Goal: Navigation & Orientation: Find specific page/section

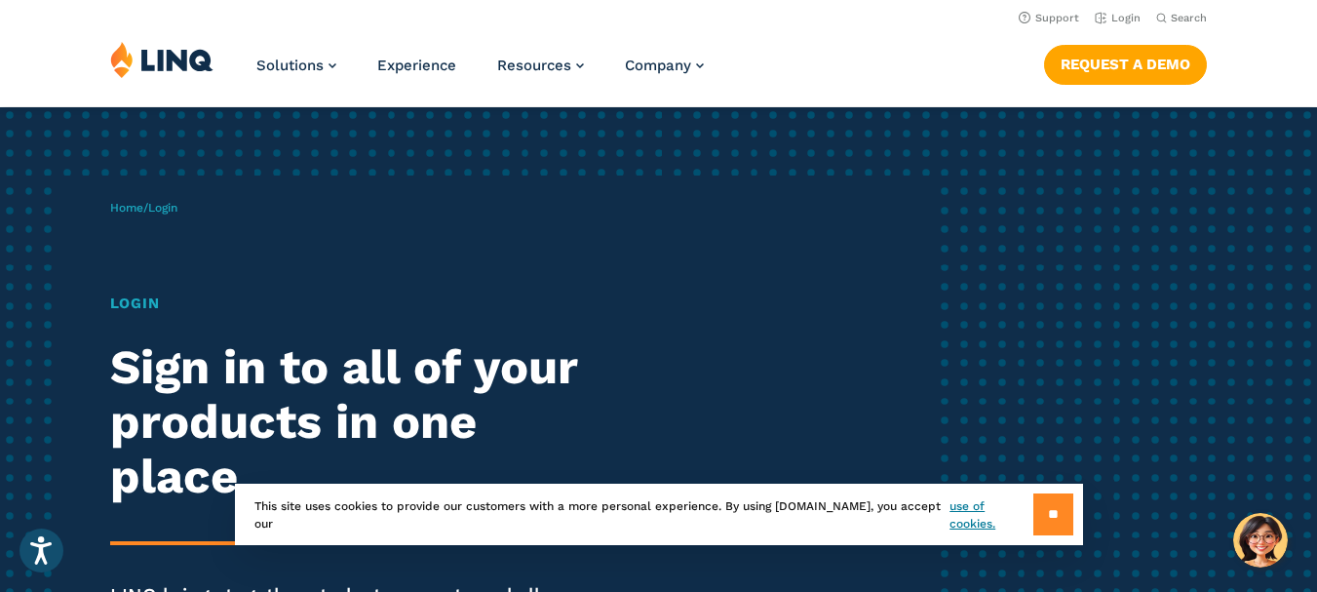
click at [1043, 496] on input "**" at bounding box center [1053, 514] width 40 height 42
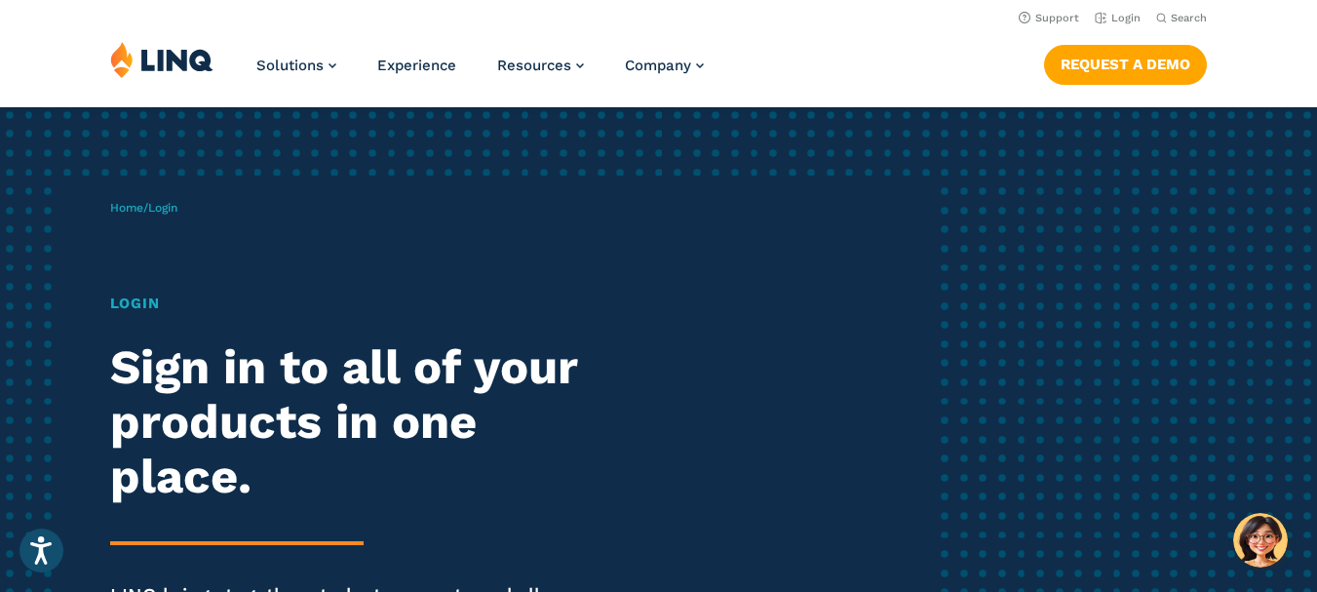
click at [149, 299] on h1 "Login" at bounding box center [364, 303] width 508 height 22
click at [145, 246] on div "Home / Login Login Sign in to all of your products in one place. LINQ brings to…" at bounding box center [521, 444] width 823 height 539
click at [155, 306] on h1 "Login" at bounding box center [364, 303] width 508 height 22
click at [124, 331] on div "Login Sign in to all of your products in one place. LINQ brings together studen…" at bounding box center [364, 491] width 508 height 399
click at [1121, 17] on link "Login" at bounding box center [1118, 18] width 46 height 13
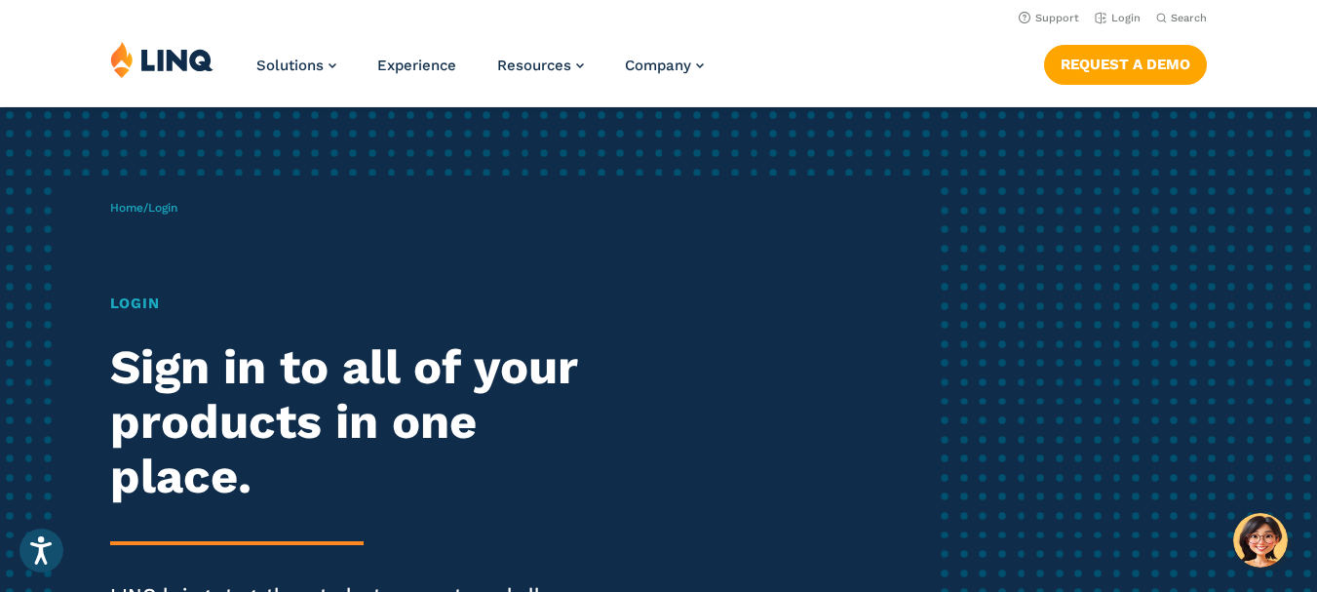
click at [141, 393] on h2 "Sign in to all of your products in one place." at bounding box center [364, 422] width 508 height 164
drag, startPoint x: 164, startPoint y: 485, endPoint x: 156, endPoint y: 473, distance: 14.1
click at [160, 479] on h2 "Sign in to all of your products in one place." at bounding box center [364, 422] width 508 height 164
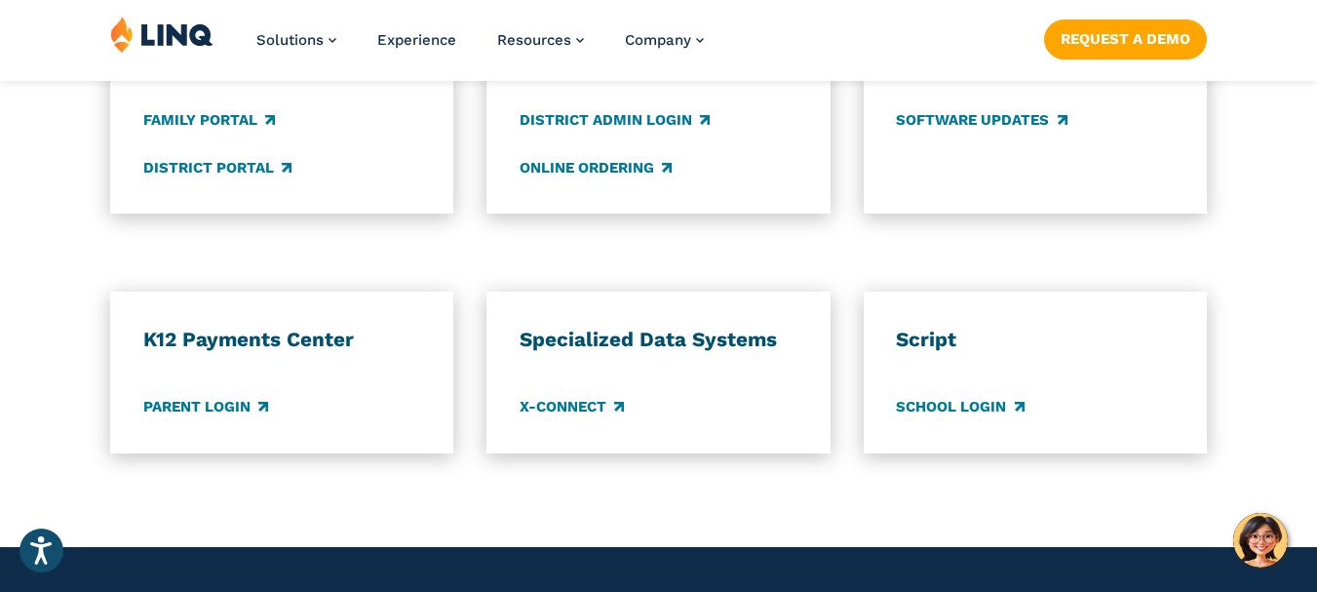
scroll to position [1625, 0]
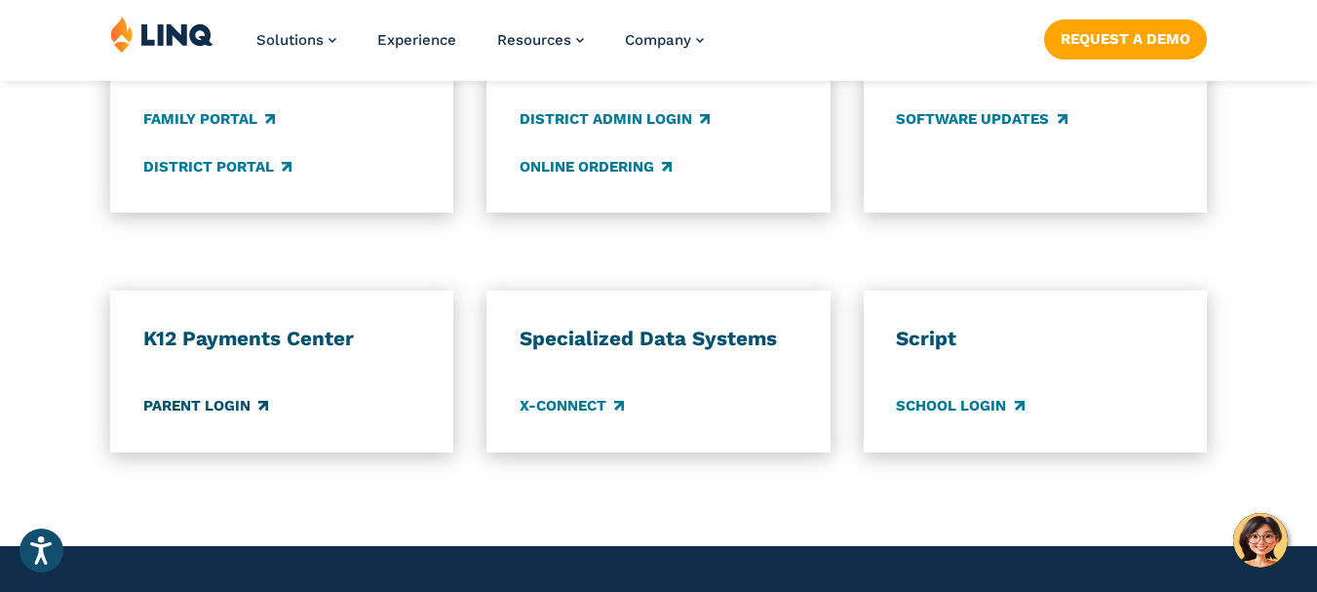
click at [183, 405] on link "Parent Login" at bounding box center [205, 406] width 125 height 21
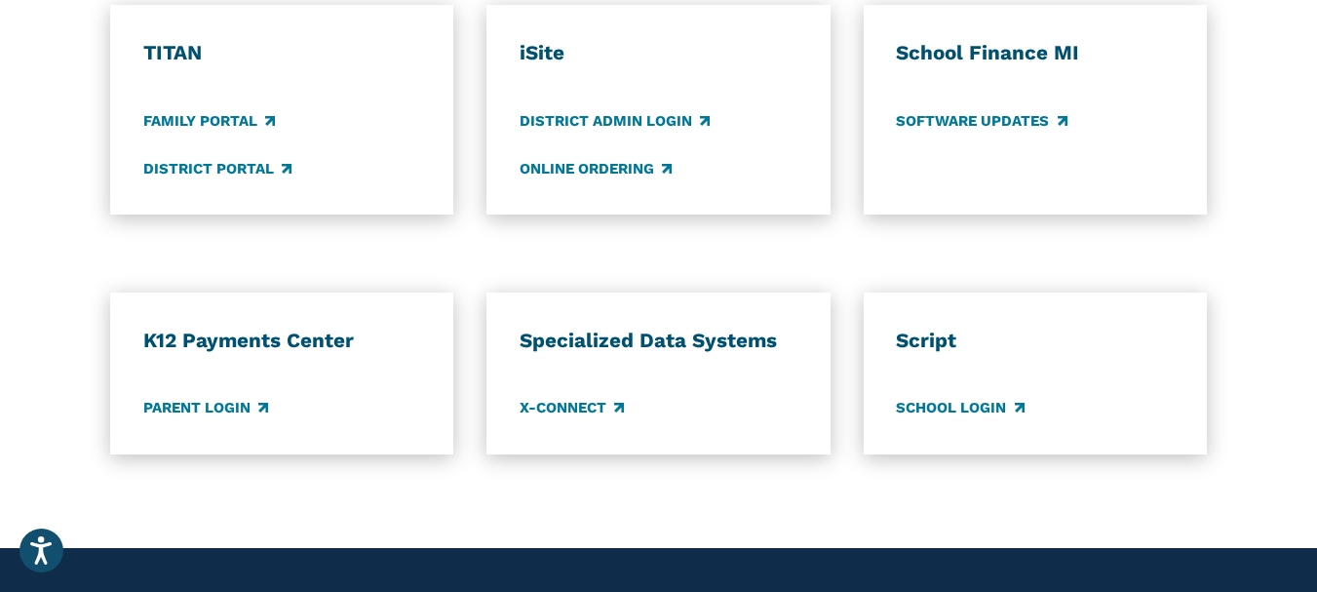
scroll to position [1623, 0]
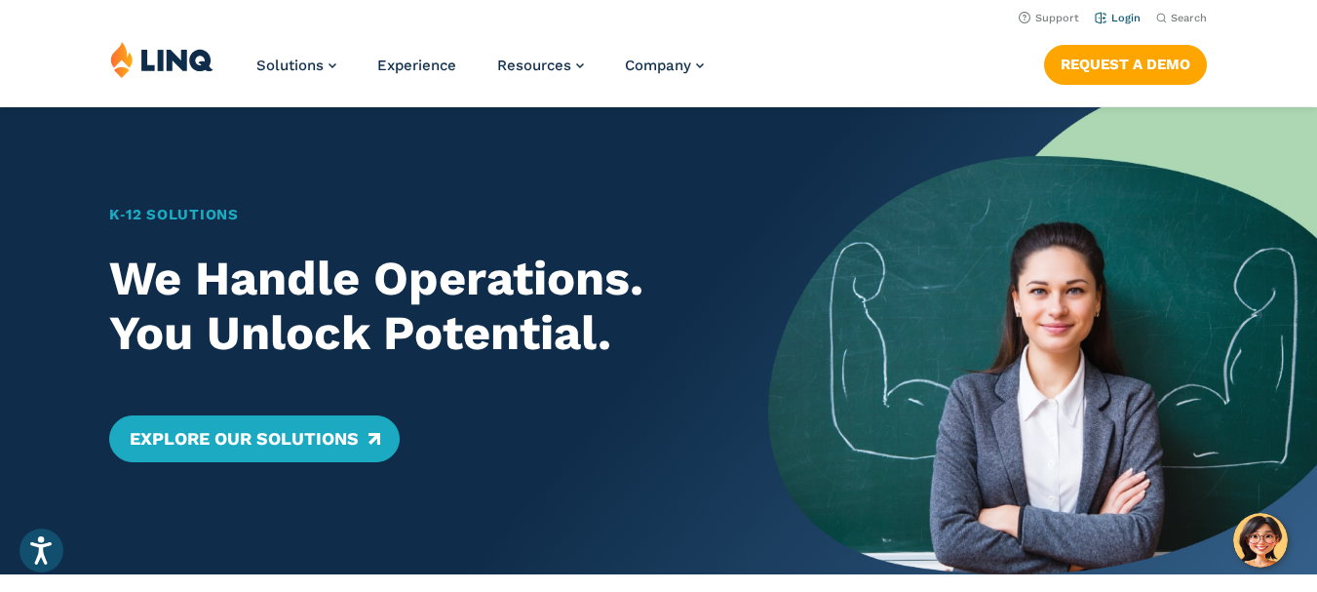
click at [1115, 15] on link "Login" at bounding box center [1118, 18] width 46 height 13
